Goal: Task Accomplishment & Management: Manage account settings

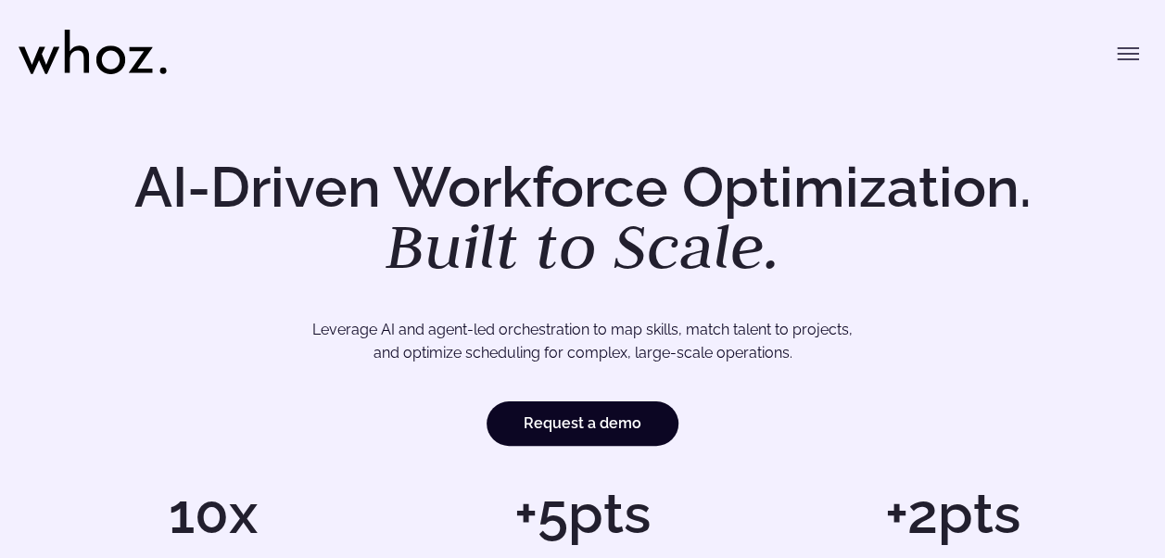
click at [1112, 57] on button "Toggle menu" at bounding box center [1127, 53] width 37 height 37
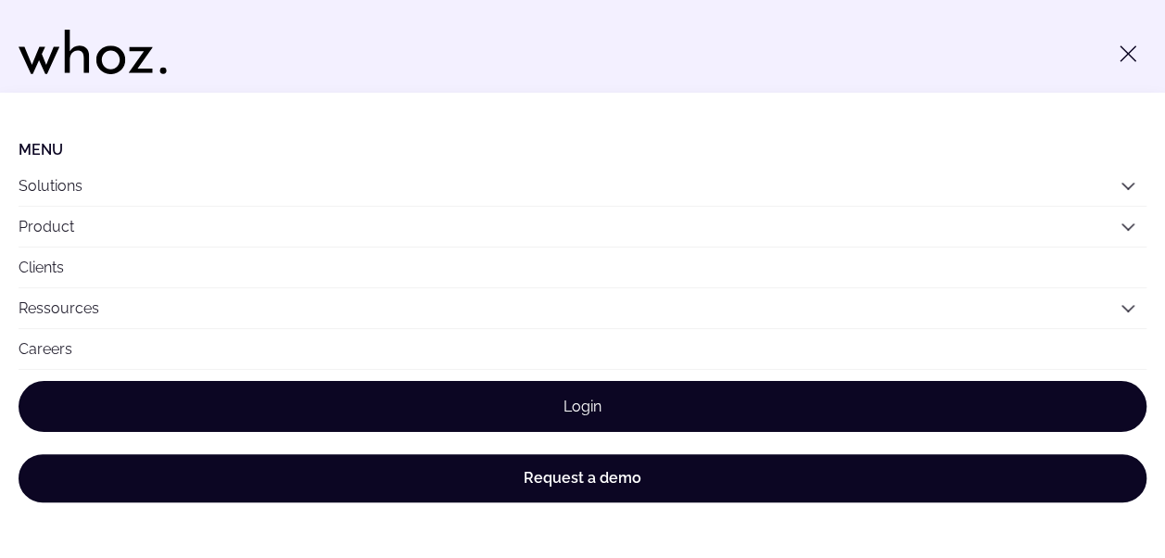
click at [461, 410] on link "Login" at bounding box center [583, 406] width 1128 height 51
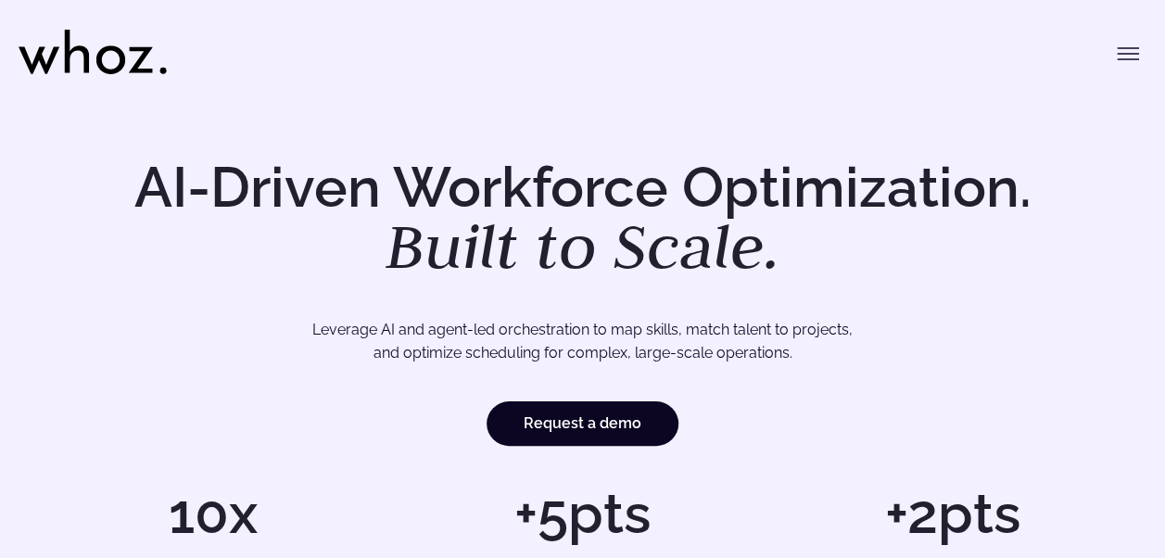
click at [1125, 62] on icon "Toggle menu" at bounding box center [1128, 54] width 22 height 22
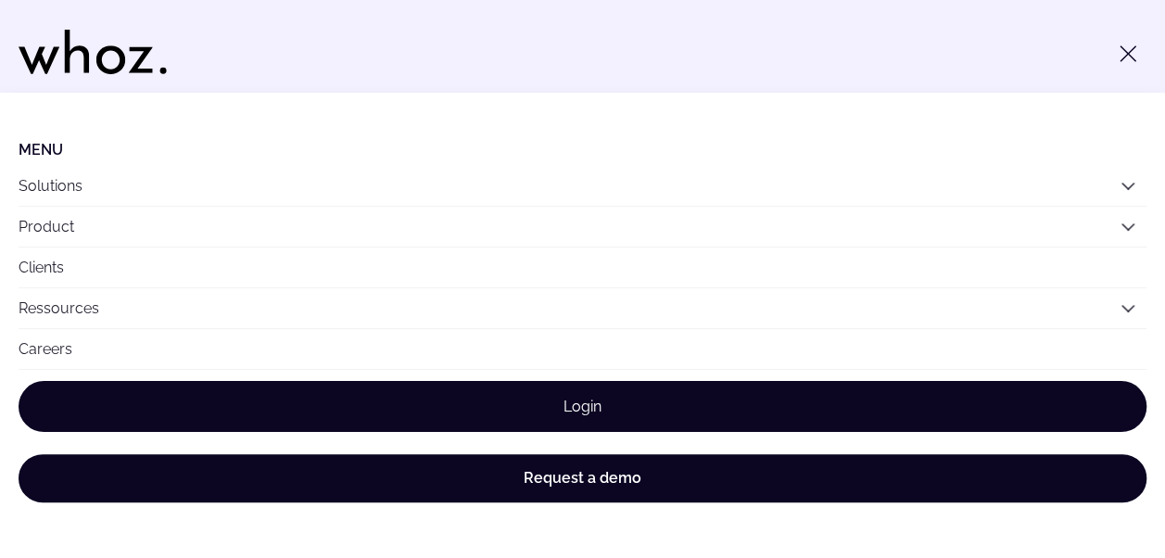
click at [582, 420] on link "Login" at bounding box center [583, 406] width 1128 height 51
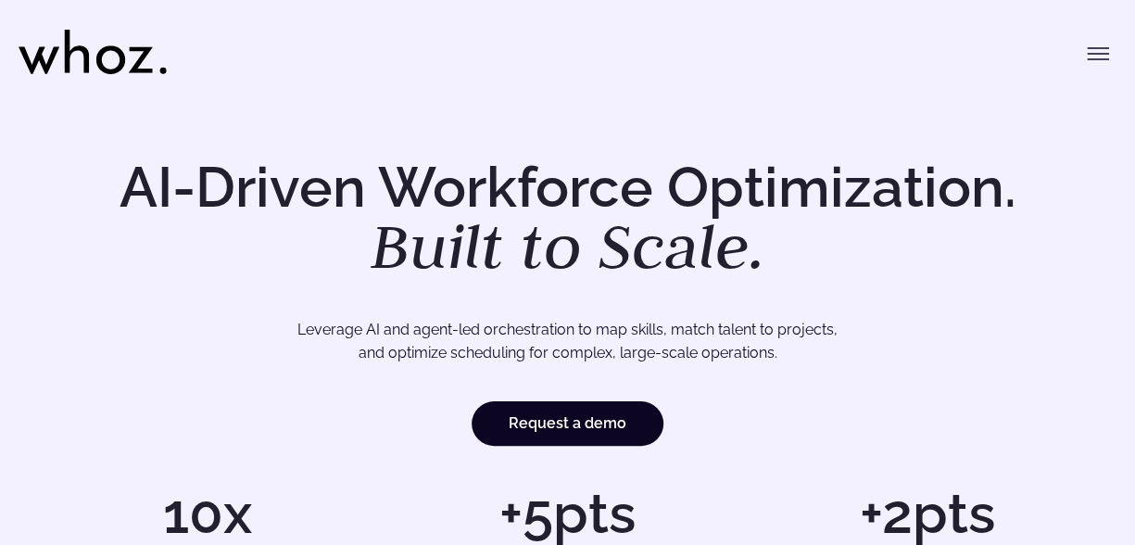
click at [1108, 71] on button "Toggle menu" at bounding box center [1098, 53] width 37 height 37
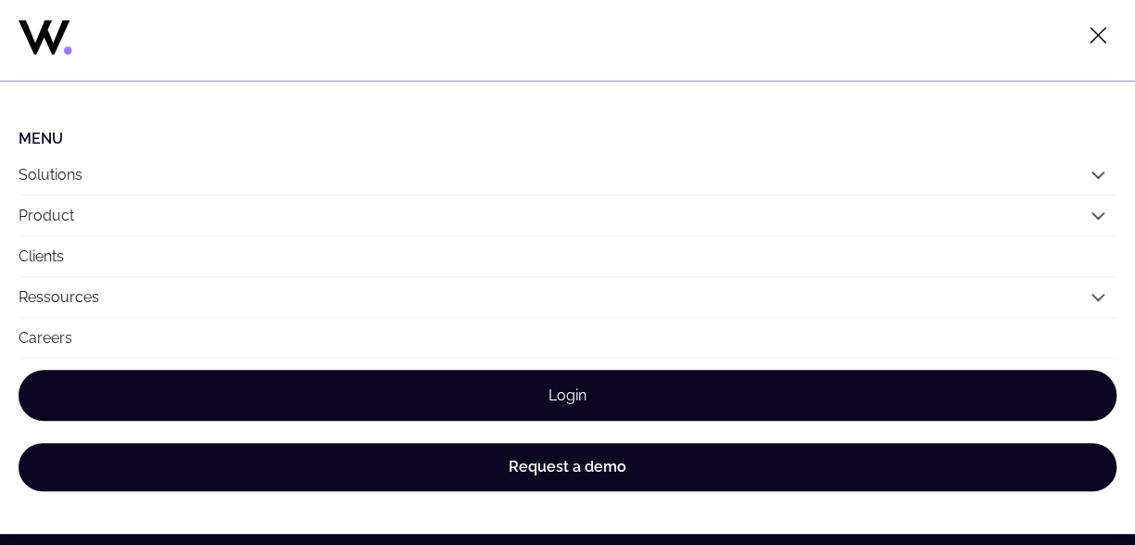
scroll to position [208, 0]
click at [552, 407] on link "Login" at bounding box center [568, 395] width 1098 height 51
